Goal: Information Seeking & Learning: Learn about a topic

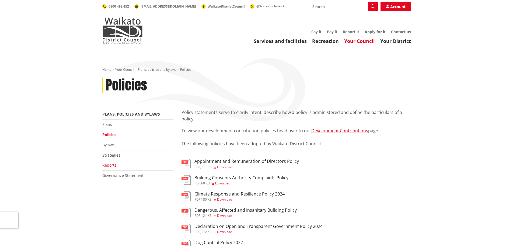
click at [112, 167] on link "Reports" at bounding box center [109, 164] width 14 height 5
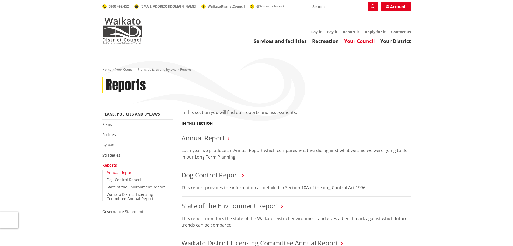
click at [115, 171] on link "Annual Report" at bounding box center [120, 172] width 26 height 5
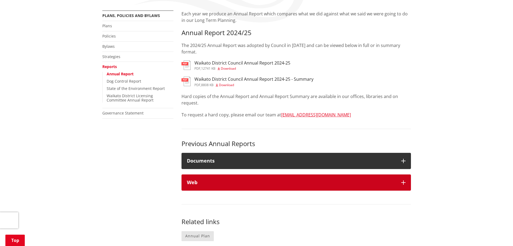
scroll to position [108, 0]
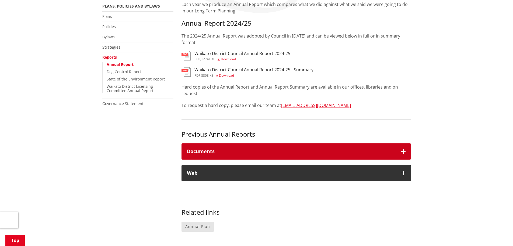
click at [223, 153] on h4 "Documents" at bounding box center [291, 150] width 209 height 5
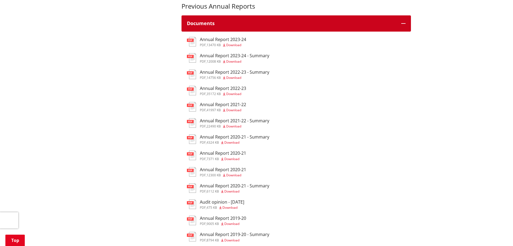
scroll to position [243, 0]
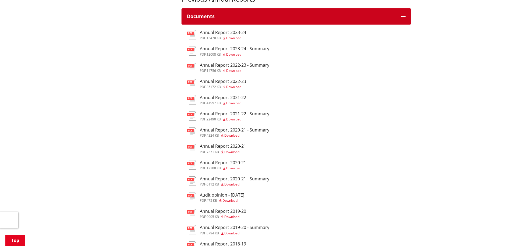
click at [234, 18] on h4 "Documents" at bounding box center [291, 16] width 209 height 5
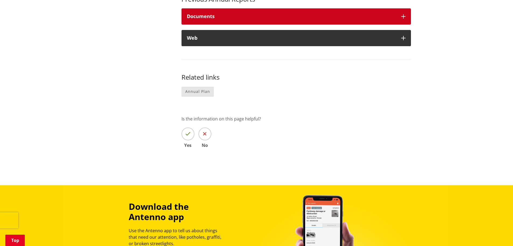
click at [216, 17] on h4 "Documents" at bounding box center [291, 16] width 209 height 5
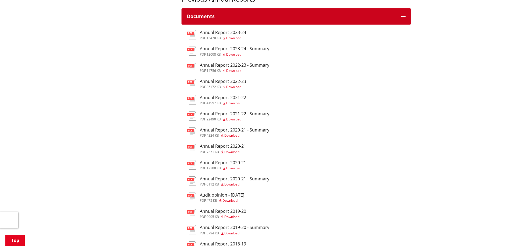
click at [216, 18] on h4 "Documents" at bounding box center [291, 16] width 209 height 5
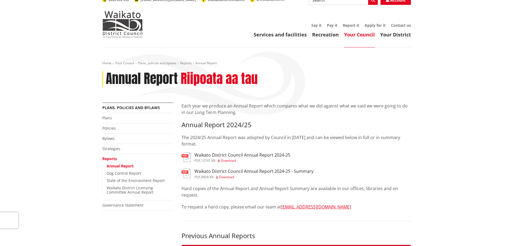
scroll to position [0, 0]
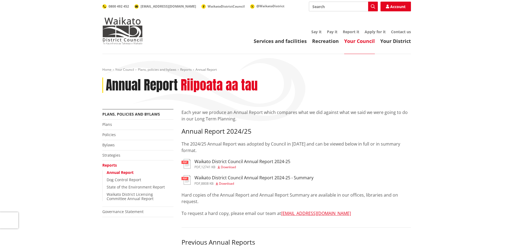
click at [355, 41] on link "Your Council" at bounding box center [359, 41] width 31 height 6
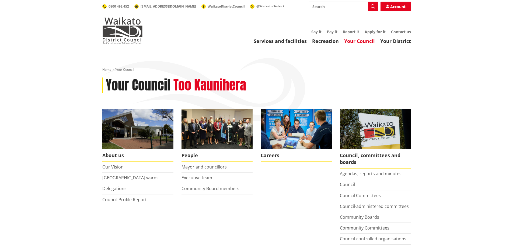
scroll to position [27, 0]
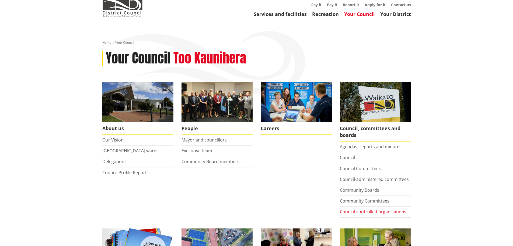
click at [370, 211] on link "Council-controlled organisations" at bounding box center [373, 211] width 67 height 6
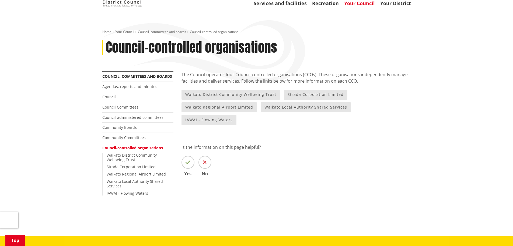
scroll to position [81, 0]
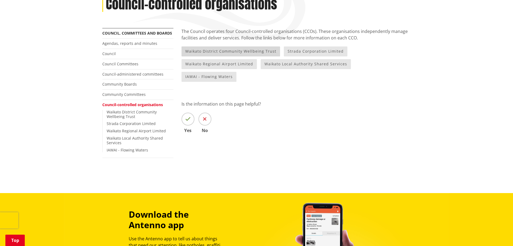
click at [231, 51] on link "Waikato District Community Wellbeing Trust" at bounding box center [231, 51] width 99 height 10
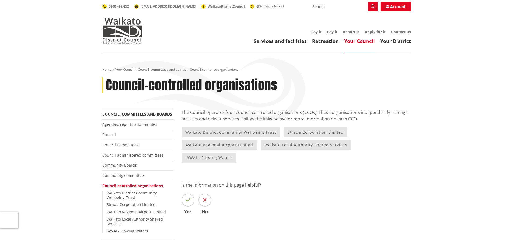
scroll to position [81, 0]
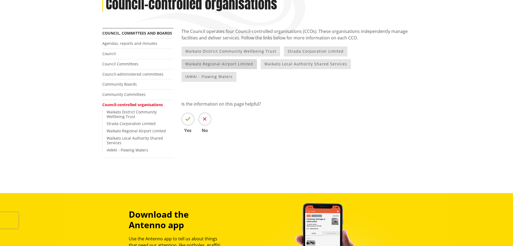
click at [232, 63] on link "Waikato Regional Airport Limited" at bounding box center [219, 64] width 75 height 10
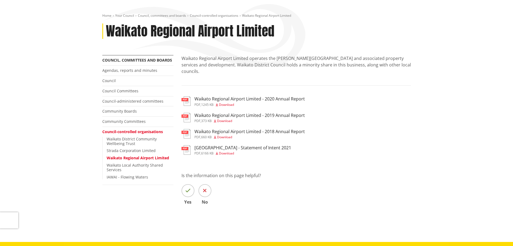
scroll to position [27, 0]
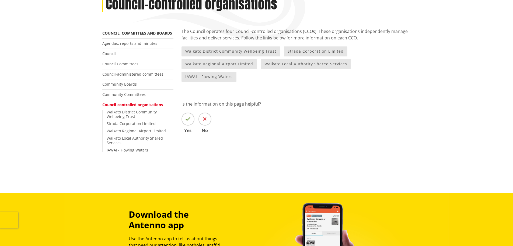
scroll to position [81, 0]
click at [239, 50] on link "Waikato District Community Wellbeing Trust" at bounding box center [231, 51] width 99 height 10
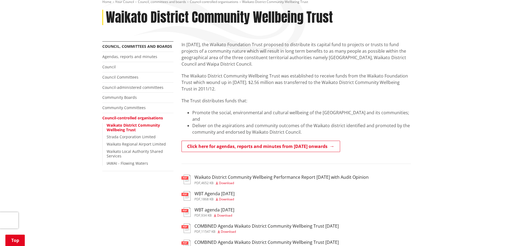
scroll to position [81, 0]
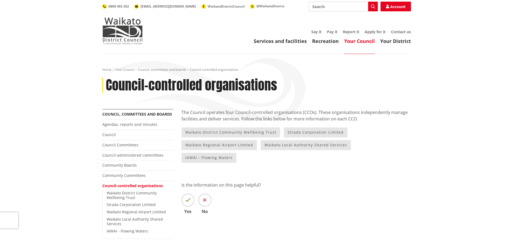
scroll to position [81, 0]
